Goal: Find specific page/section: Find specific page/section

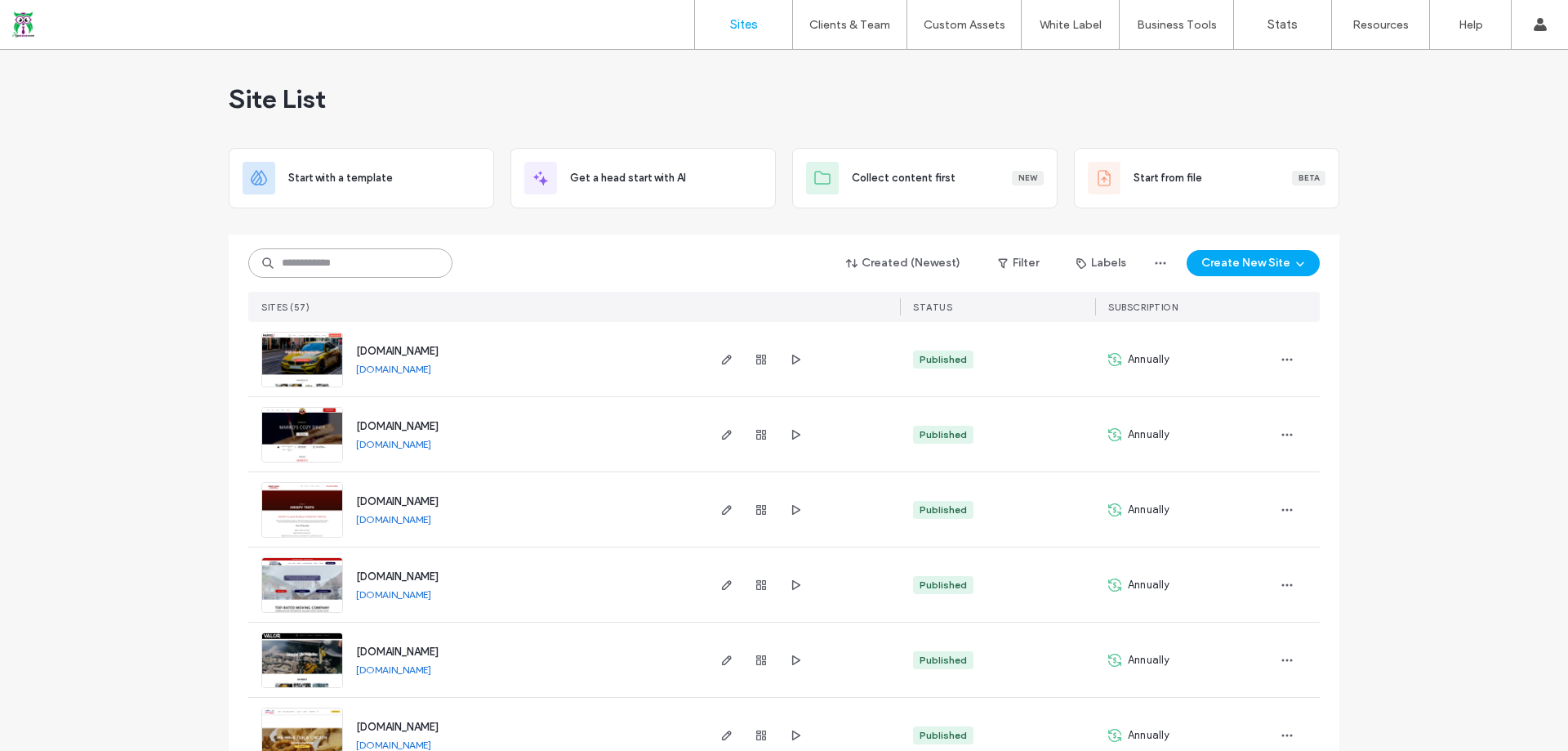
click at [339, 267] on input at bounding box center [350, 263] width 204 height 29
type input "*****"
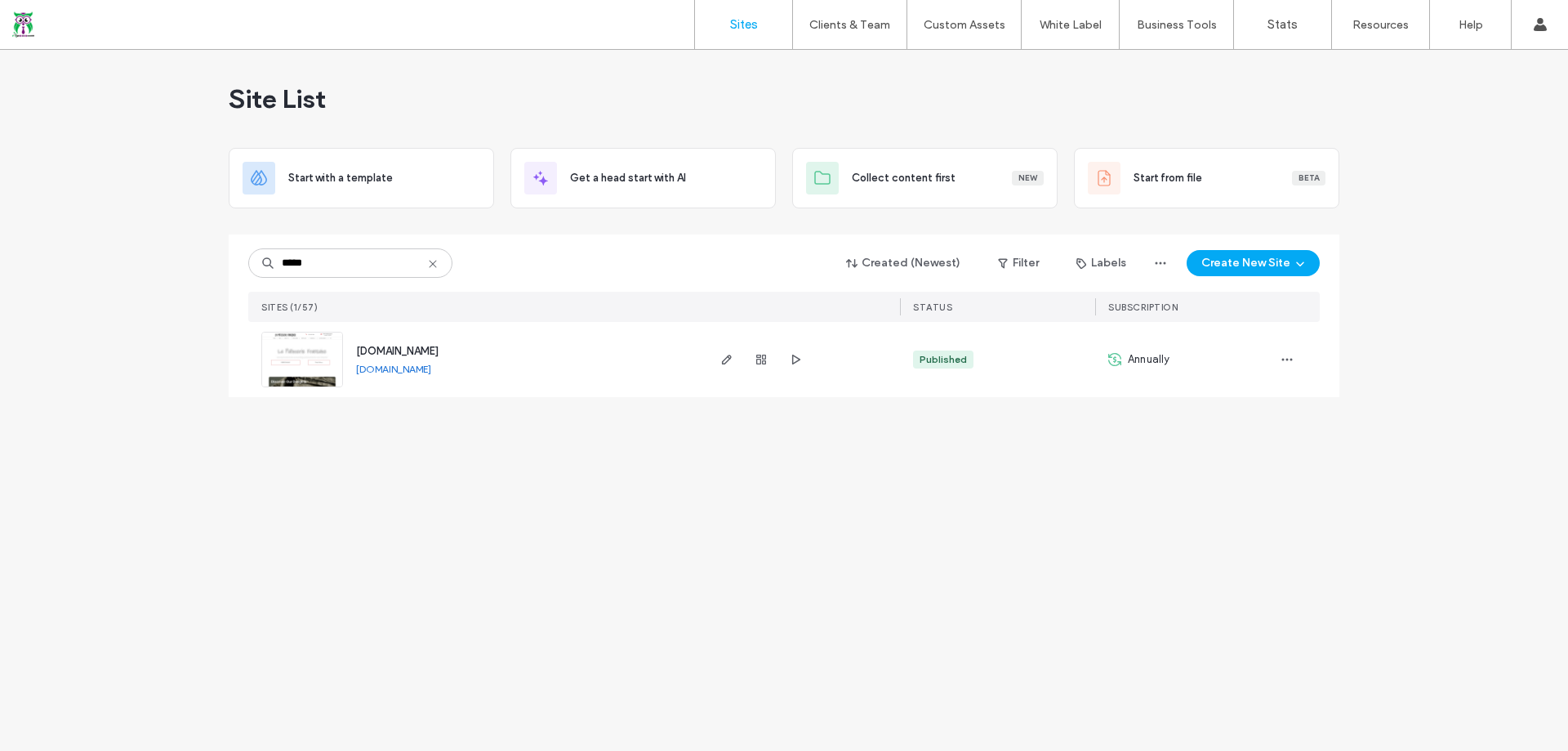
click at [420, 354] on span "www.lapatbakery.com" at bounding box center [398, 351] width 82 height 12
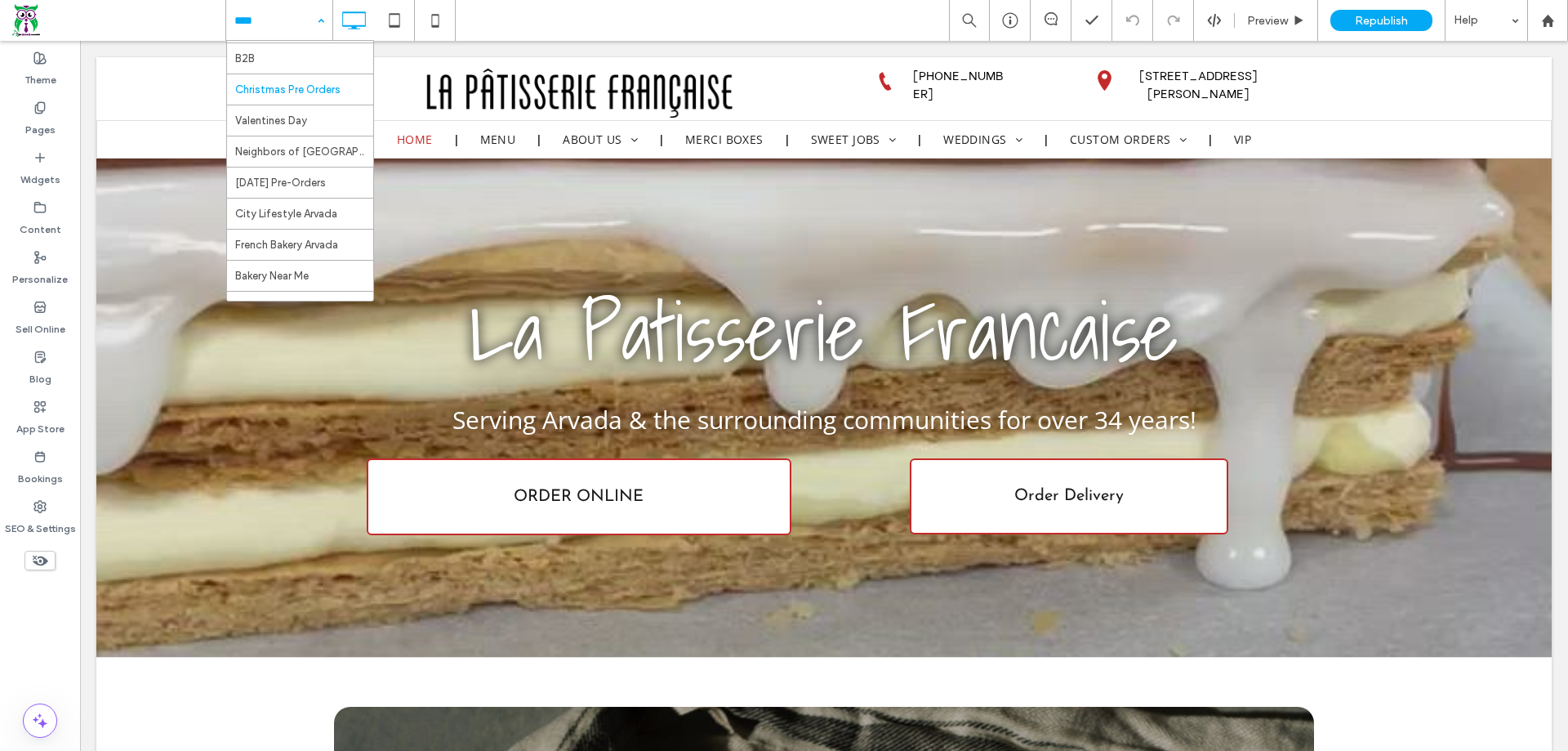
scroll to position [630, 0]
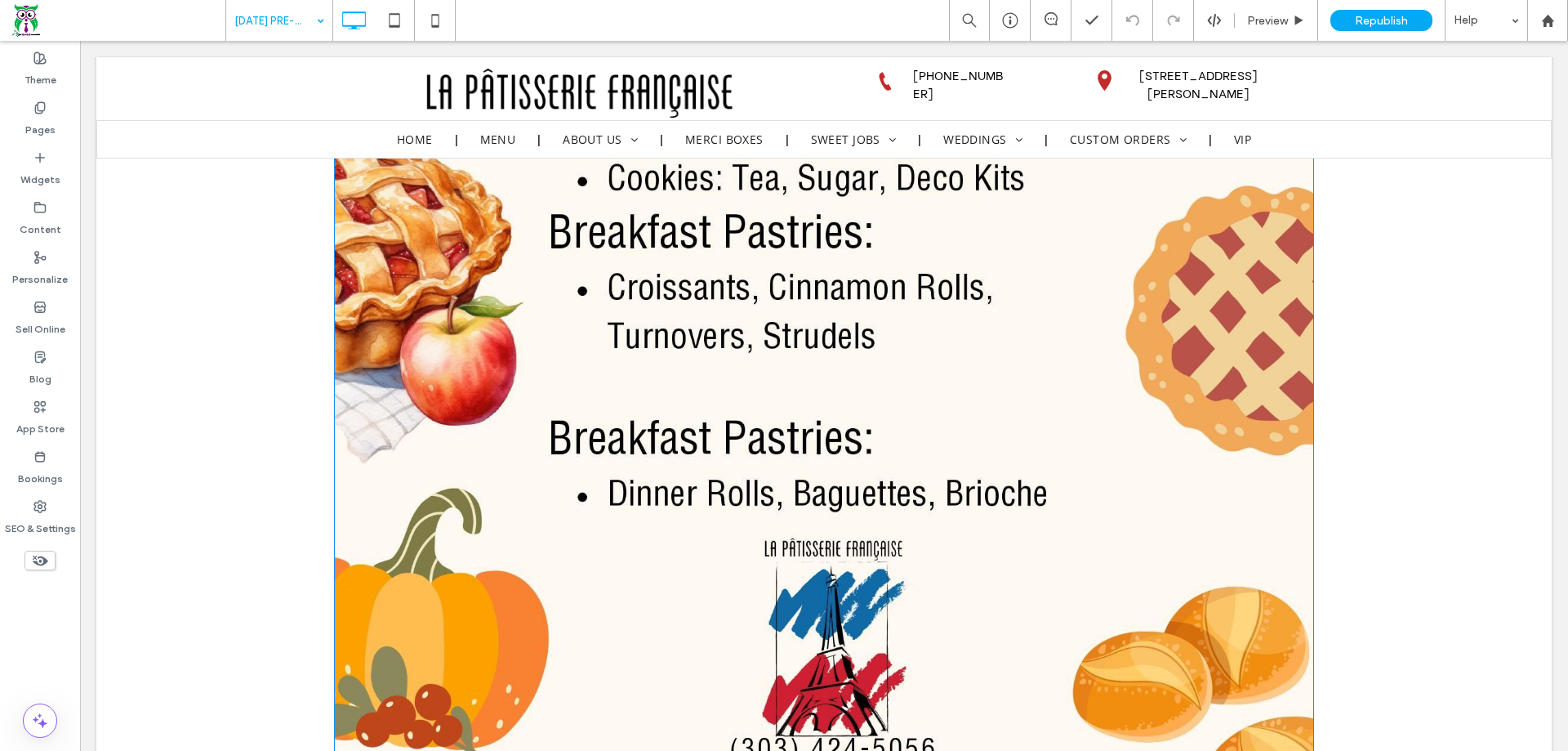
scroll to position [864, 0]
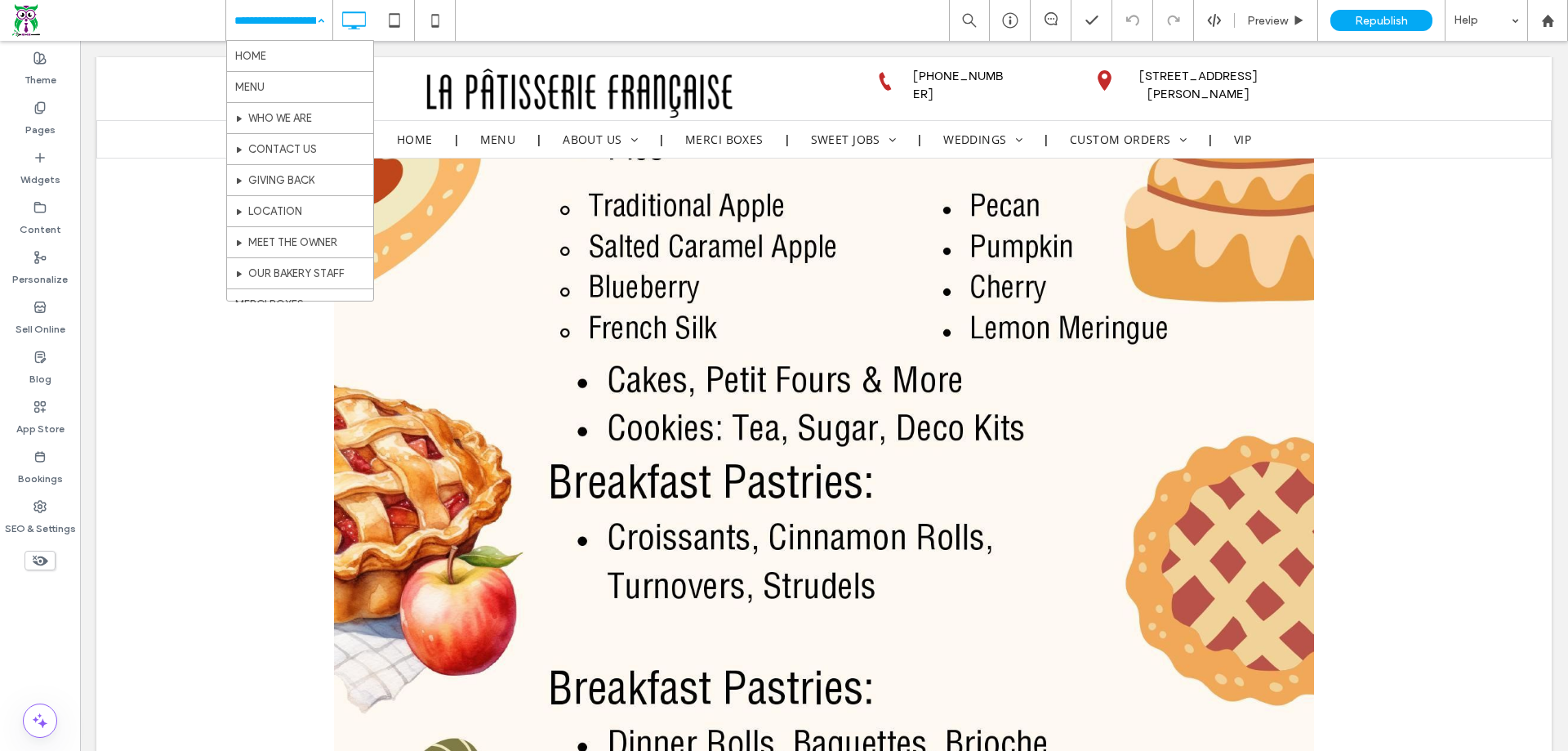
click at [275, 28] on input at bounding box center [275, 21] width 82 height 41
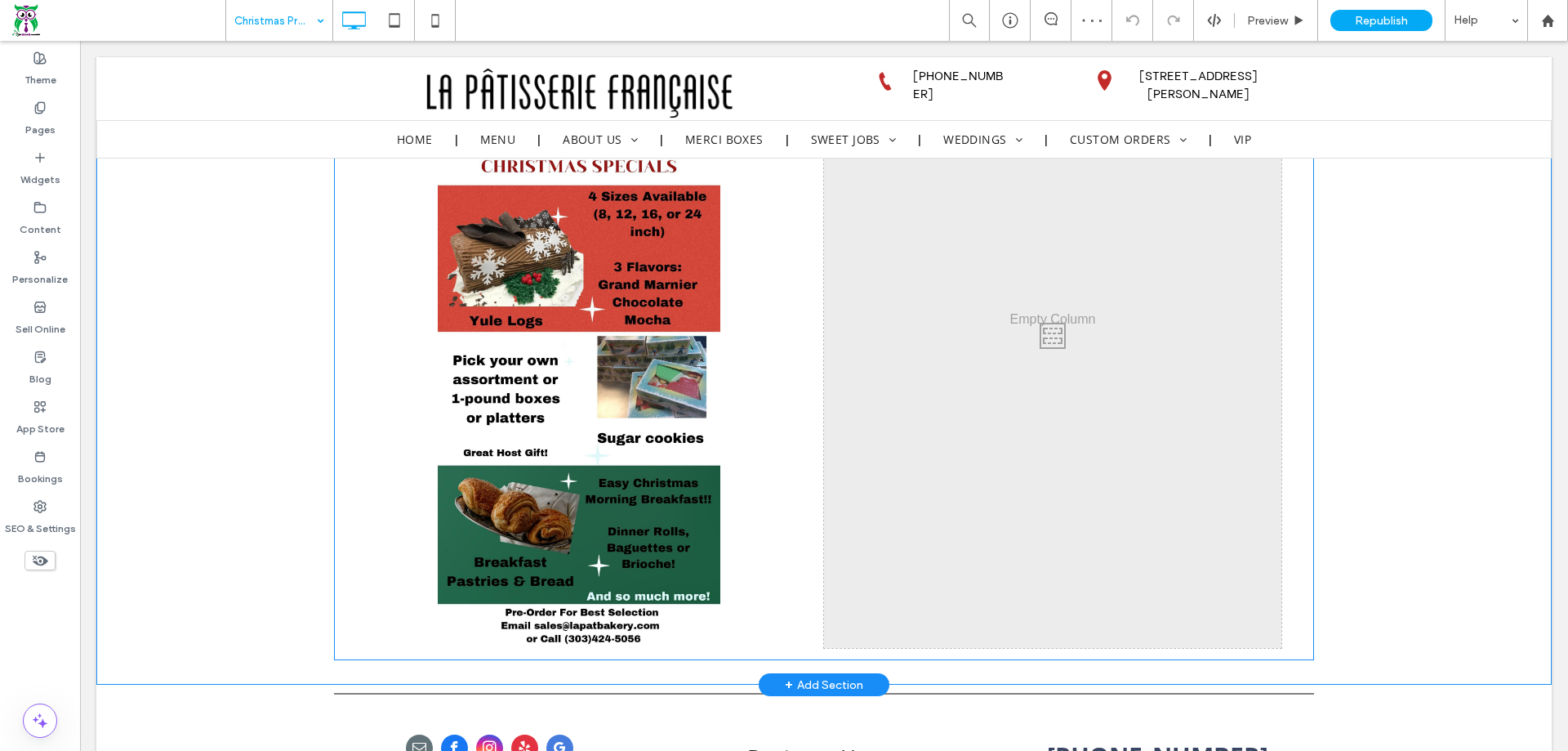
scroll to position [899, 0]
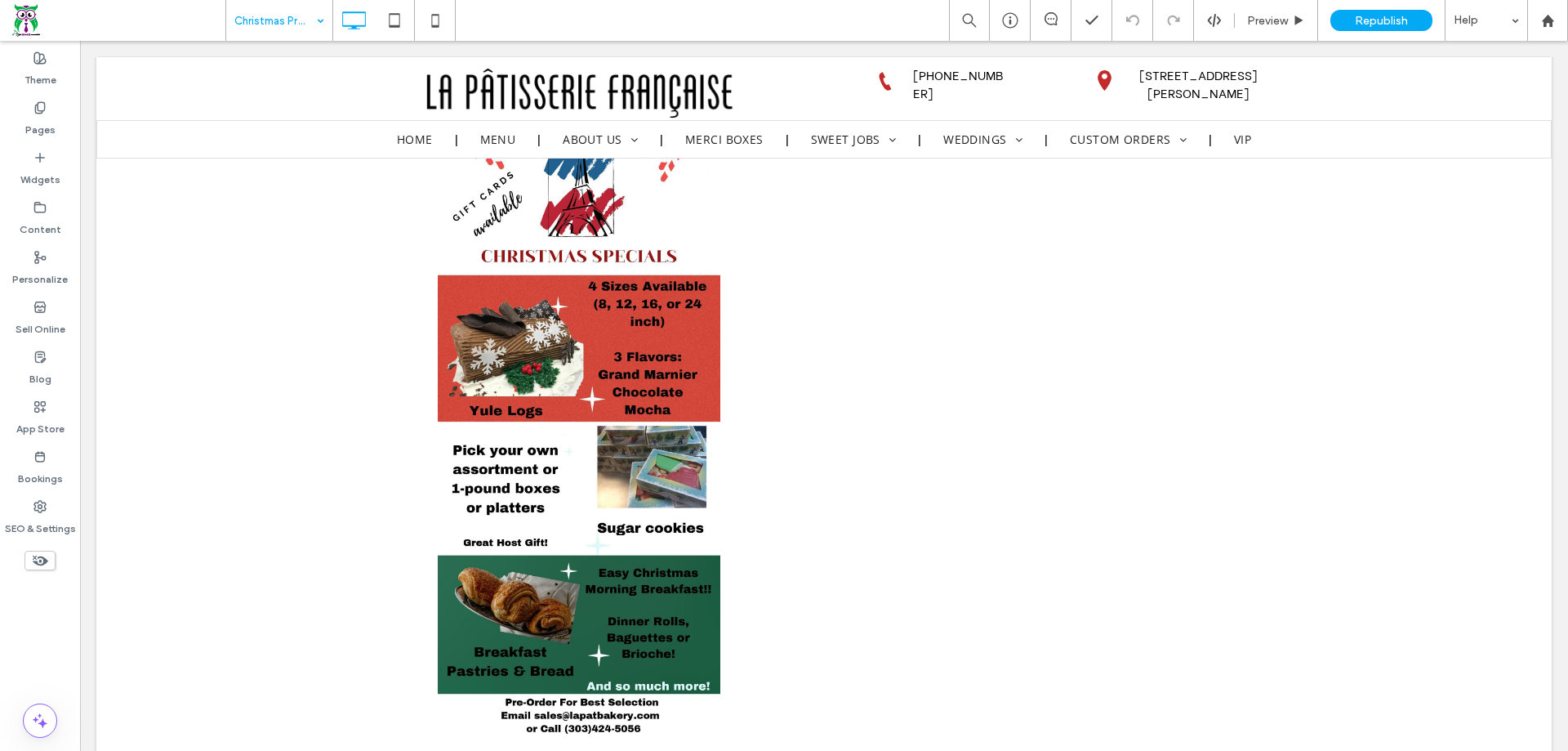
click at [247, 24] on input at bounding box center [275, 21] width 82 height 41
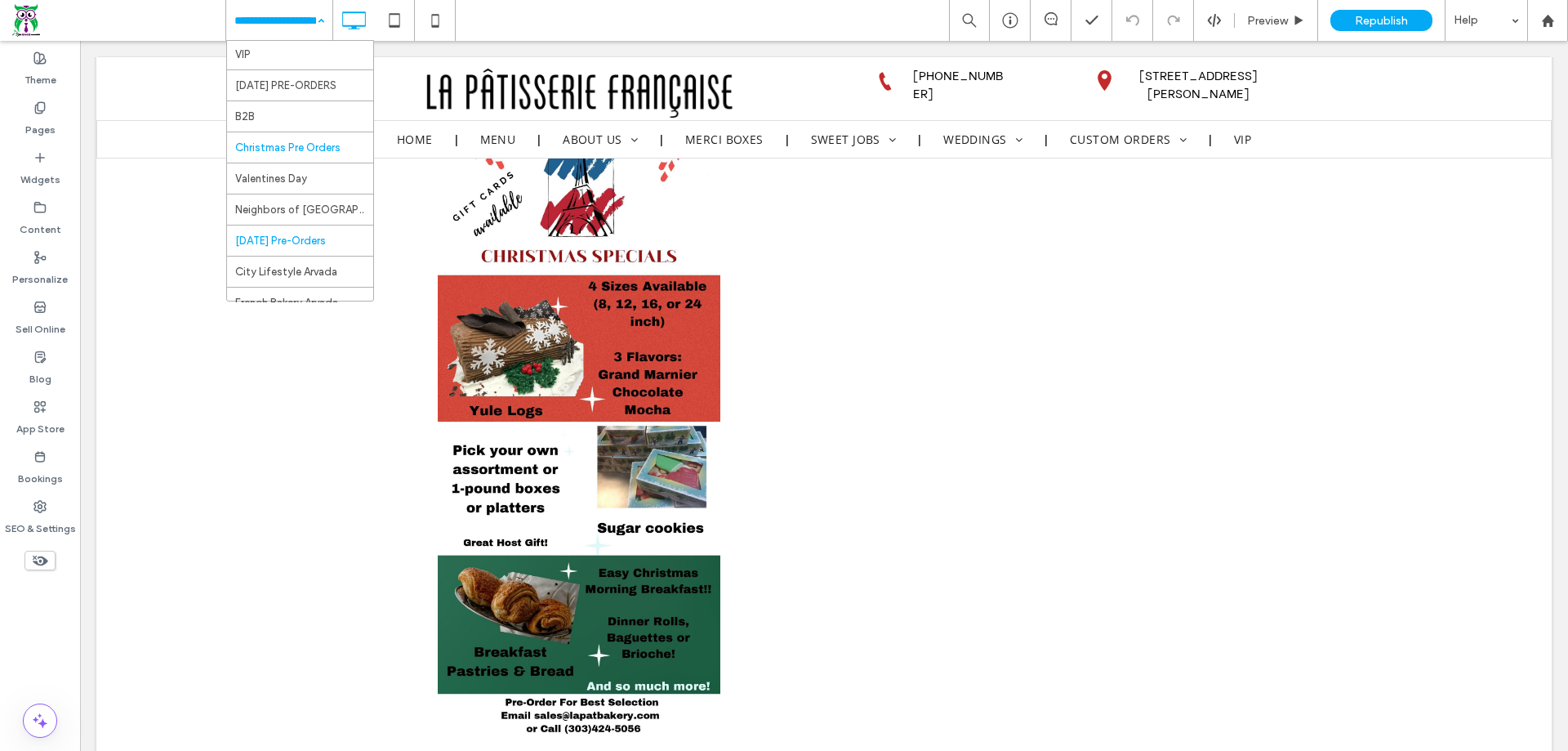
scroll to position [793, 0]
